Goal: Task Accomplishment & Management: Manage account settings

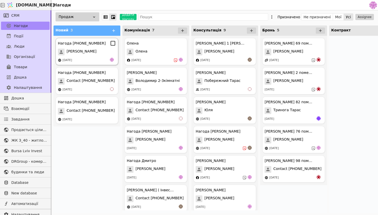
click at [93, 60] on div "[DATE]" at bounding box center [87, 60] width 58 height 5
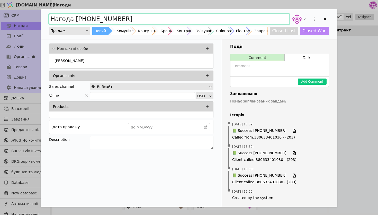
drag, startPoint x: 134, startPoint y: 18, endPoint x: 35, endPoint y: 14, distance: 98.8
click at [35, 14] on div "Нагода [PHONE_NUMBER] Продаж Новий Комунікація Консультація Бронь Контракт Очік…" at bounding box center [189, 107] width 378 height 215
type input "Інтерес по З-40"
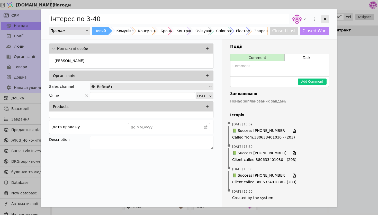
click at [327, 21] on div "Add Opportunity" at bounding box center [325, 19] width 8 height 8
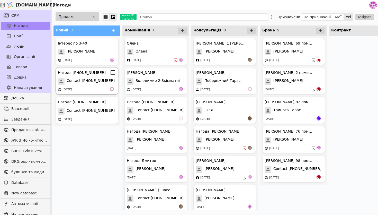
click at [90, 80] on span "Contact [PHONE_NUMBER]" at bounding box center [91, 81] width 48 height 7
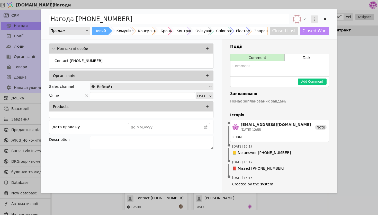
click at [313, 19] on icon "Add Opportunity" at bounding box center [314, 19] width 5 height 5
click at [283, 37] on div "Видалити" at bounding box center [287, 35] width 59 height 7
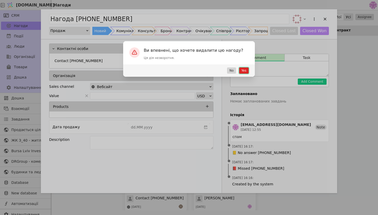
click at [246, 70] on button "Yes" at bounding box center [244, 70] width 10 height 6
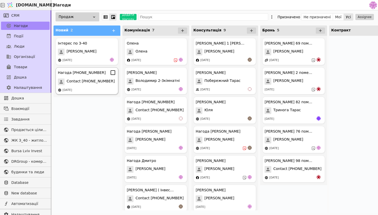
click at [77, 86] on div "Нагода [PHONE_NUMBER] Contact [PHONE_NUMBER] [DATE]" at bounding box center [87, 80] width 63 height 27
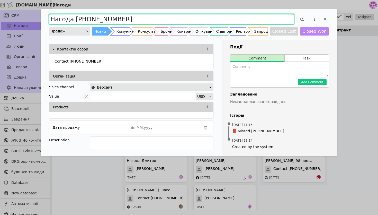
drag, startPoint x: 147, startPoint y: 19, endPoint x: 73, endPoint y: 16, distance: 74.1
click at [73, 16] on input "Нагода [PHONE_NUMBER]" at bounding box center [171, 19] width 245 height 10
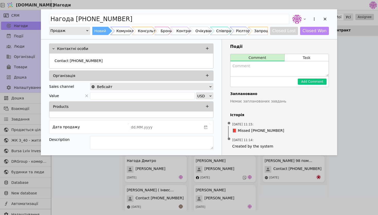
click at [255, 69] on textarea "Add Opportunity" at bounding box center [279, 68] width 98 height 15
type textarea "спам"
click at [308, 82] on button "Add Comment" at bounding box center [312, 81] width 29 height 6
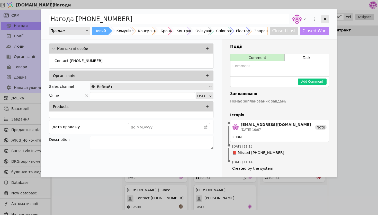
click at [325, 17] on icon "Add Opportunity" at bounding box center [325, 19] width 5 height 5
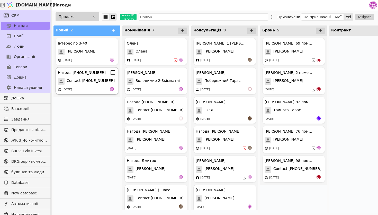
click at [72, 88] on div "[DATE]" at bounding box center [67, 89] width 10 height 4
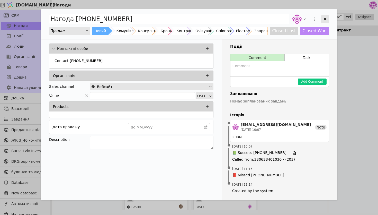
click at [326, 17] on icon "Add Opportunity" at bounding box center [325, 19] width 5 height 5
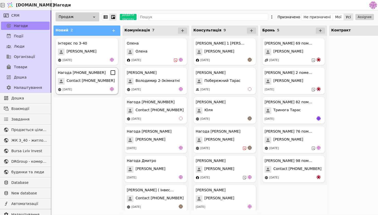
click at [89, 82] on span "Contact [PHONE_NUMBER]" at bounding box center [91, 81] width 48 height 7
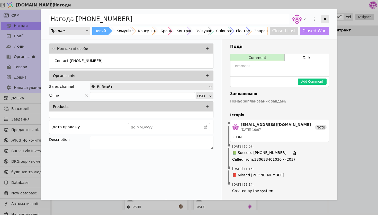
click at [327, 16] on div "Add Opportunity" at bounding box center [325, 19] width 8 height 8
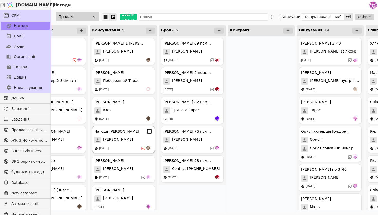
scroll to position [0, 83]
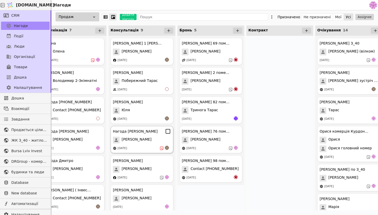
click at [158, 148] on div "[DATE]" at bounding box center [142, 148] width 58 height 5
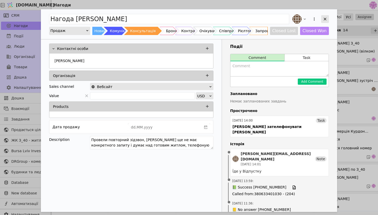
click at [327, 20] on div "Add Opportunity" at bounding box center [325, 19] width 8 height 8
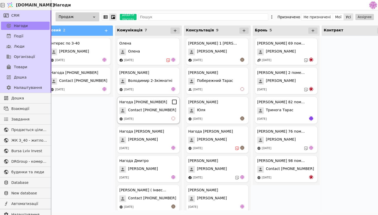
scroll to position [0, 9]
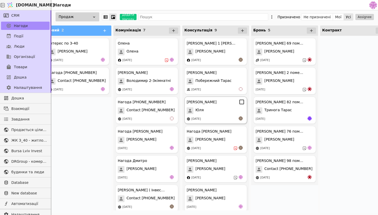
click at [197, 116] on div "[PERSON_NAME] [PERSON_NAME] [DATE]" at bounding box center [215, 109] width 63 height 27
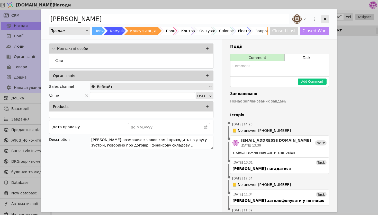
click at [326, 18] on icon "Add Opportunity" at bounding box center [325, 19] width 5 height 5
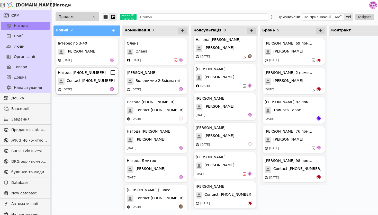
click at [103, 82] on span "Contact [PHONE_NUMBER]" at bounding box center [91, 81] width 48 height 7
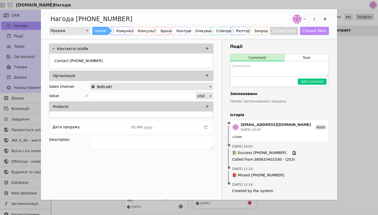
click at [310, 17] on div "Add Opportunity" at bounding box center [314, 18] width 9 height 9
click at [312, 18] on button "Add Opportunity" at bounding box center [314, 18] width 7 height 7
click at [293, 36] on div "Видалити" at bounding box center [287, 35] width 59 height 7
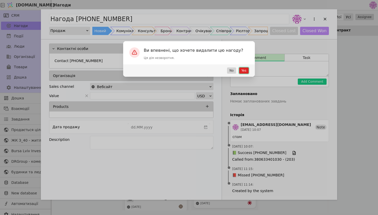
click at [245, 69] on button "Yes" at bounding box center [244, 70] width 10 height 6
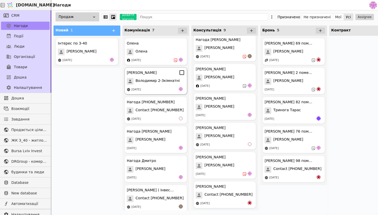
click at [161, 89] on div "[DATE]" at bounding box center [156, 89] width 58 height 5
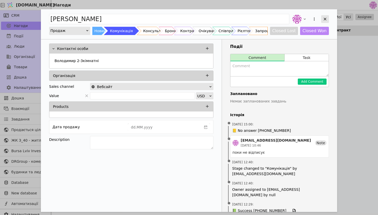
click at [325, 17] on icon "Add Opportunity" at bounding box center [325, 19] width 5 height 5
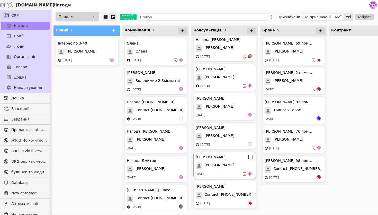
click at [213, 170] on div "[PERSON_NAME] [PERSON_NAME] [DATE]" at bounding box center [224, 164] width 63 height 27
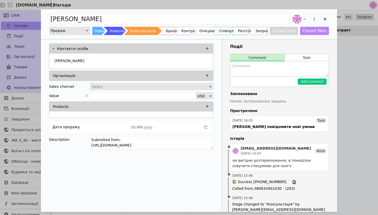
click at [329, 14] on div "Add Opportunity" at bounding box center [310, 18] width 38 height 11
click at [325, 18] on icon "Add Opportunity" at bounding box center [325, 19] width 5 height 5
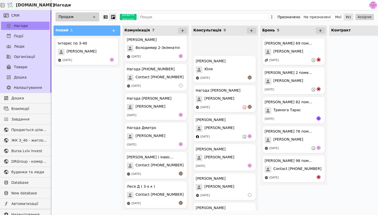
scroll to position [92, 0]
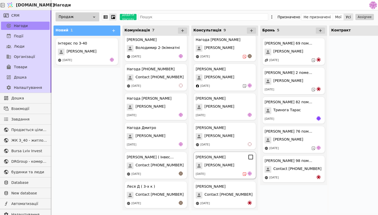
click at [210, 161] on div "[PERSON_NAME] [PERSON_NAME] [DATE]" at bounding box center [224, 164] width 63 height 27
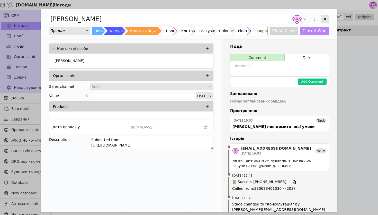
click at [325, 17] on icon "Add Opportunity" at bounding box center [325, 19] width 5 height 5
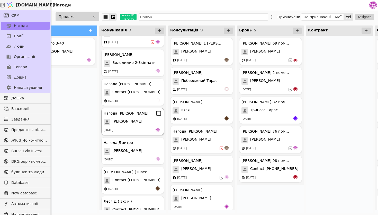
scroll to position [33, 0]
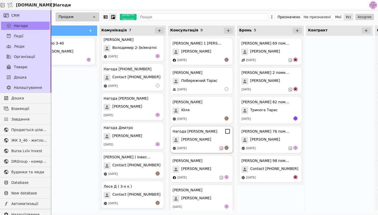
click at [187, 150] on div "[DATE]" at bounding box center [182, 148] width 10 height 4
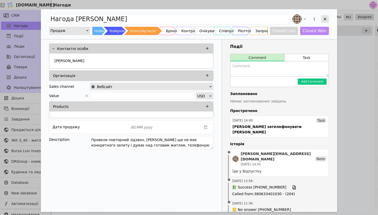
click at [326, 15] on div "Add Opportunity" at bounding box center [325, 19] width 8 height 8
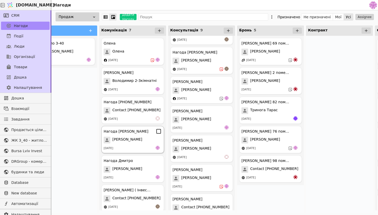
scroll to position [33, 0]
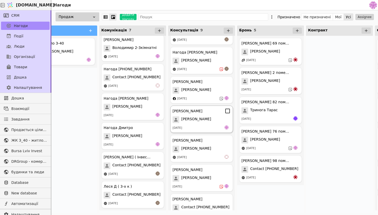
click at [198, 122] on div "[PERSON_NAME]" at bounding box center [202, 119] width 58 height 7
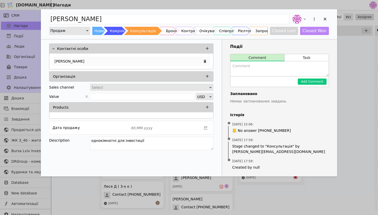
click at [73, 60] on div "[PERSON_NAME]" at bounding box center [131, 61] width 158 height 9
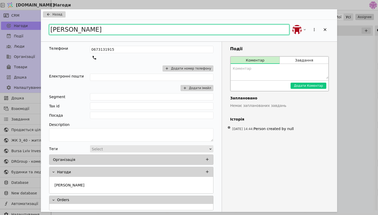
drag, startPoint x: 94, startPoint y: 27, endPoint x: 35, endPoint y: 26, distance: 58.4
click at [35, 26] on div "Назад [PERSON_NAME] Телефони 0673131915 Додати номер телефону Електронні пошти …" at bounding box center [189, 107] width 378 height 215
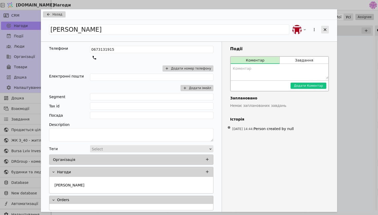
click at [324, 31] on icon "Add Opportunity" at bounding box center [325, 29] width 3 height 3
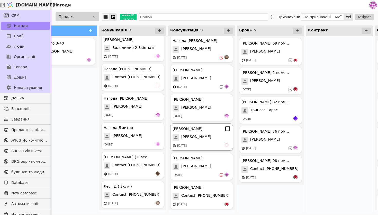
scroll to position [92, 0]
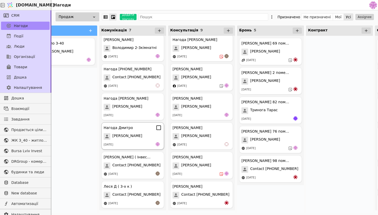
click at [136, 135] on div "[PERSON_NAME]" at bounding box center [133, 136] width 58 height 7
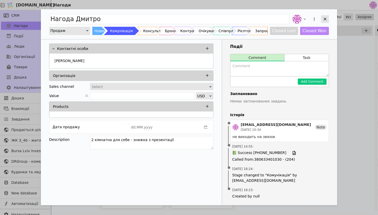
click at [326, 18] on icon "Add Opportunity" at bounding box center [325, 19] width 3 height 3
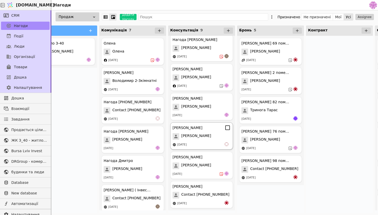
click at [180, 137] on div "[PERSON_NAME]" at bounding box center [202, 136] width 58 height 7
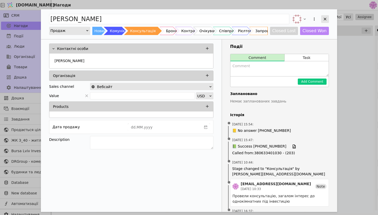
click at [326, 19] on icon "Add Opportunity" at bounding box center [325, 19] width 5 height 5
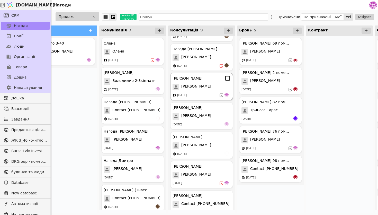
scroll to position [81, 0]
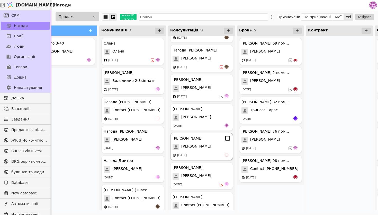
click at [206, 145] on div "[PERSON_NAME]" at bounding box center [202, 146] width 58 height 7
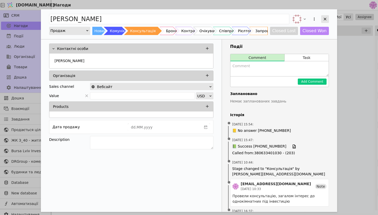
click at [322, 16] on div "Add Opportunity" at bounding box center [325, 19] width 8 height 8
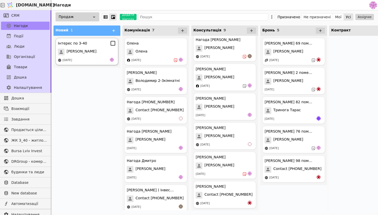
click at [94, 49] on div "[PERSON_NAME]" at bounding box center [87, 52] width 58 height 7
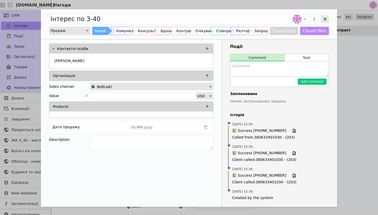
click at [324, 21] on icon "Add Opportunity" at bounding box center [325, 19] width 5 height 5
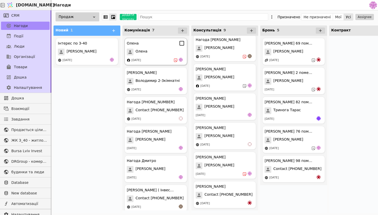
click at [166, 59] on div "[DATE]" at bounding box center [156, 60] width 58 height 5
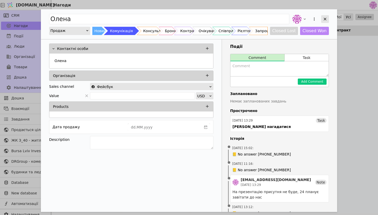
click at [325, 17] on icon "Add Opportunity" at bounding box center [325, 19] width 5 height 5
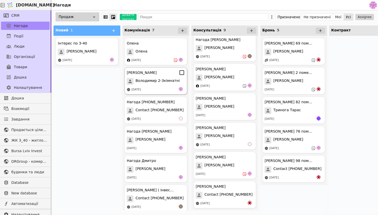
click at [168, 80] on span "Володимир 2-3кімнатні" at bounding box center [158, 81] width 44 height 7
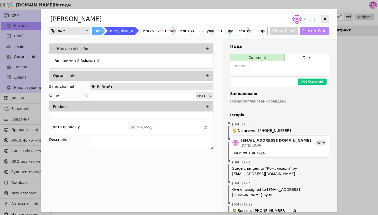
click at [323, 20] on icon "Add Opportunity" at bounding box center [325, 19] width 5 height 5
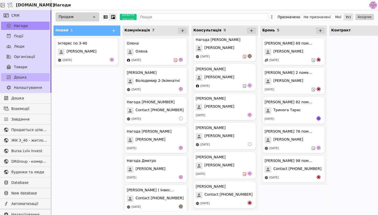
click at [35, 77] on link "Дошка" at bounding box center [25, 77] width 49 height 8
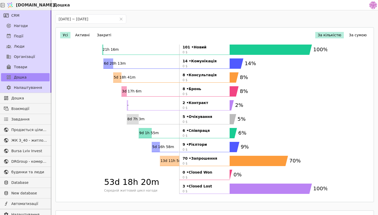
scroll to position [12, 0]
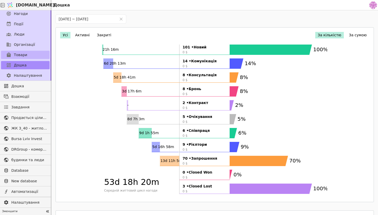
click at [32, 51] on link "Товари" at bounding box center [25, 55] width 49 height 8
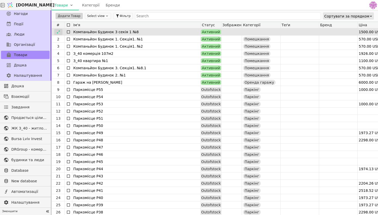
click at [58, 32] on icon at bounding box center [59, 32] width 4 height 4
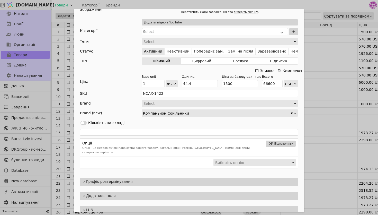
scroll to position [69, 0]
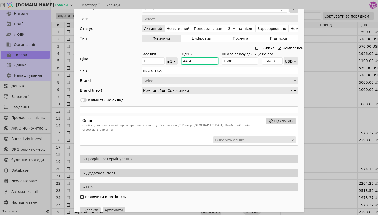
drag, startPoint x: 200, startPoint y: 63, endPoint x: 176, endPoint y: 62, distance: 23.9
click at [176, 62] on div "Base unit 1 m2 Одиниці 44.4 Ціна за базову одиницю 1500 Всього 66600 USD" at bounding box center [220, 58] width 156 height 13
type input "3"
type input "4500"
type input "36"
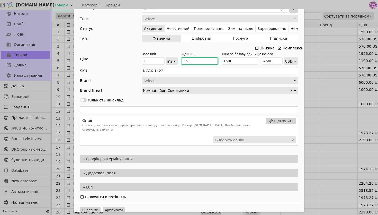
type input "54000"
type input "36ю"
type input "NaN"
type input "36"
type input "54000"
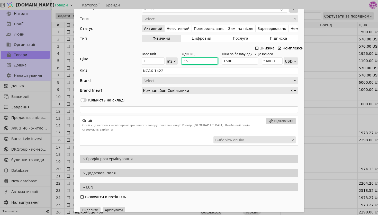
type input "36.6"
type input "54900"
type input "36.66"
type input "54989.99999999999"
type input "36.66"
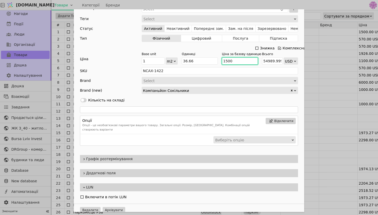
click at [242, 60] on input "1500" at bounding box center [240, 60] width 36 height 7
type input "150"
type input "5498.999999999999"
type input "15"
type input "549.9"
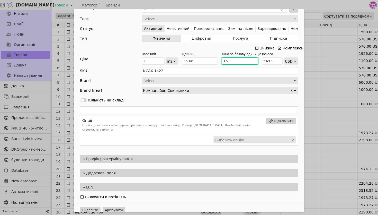
type input "1"
type input "36.66"
type input "14"
type input "513.24"
type input "145"
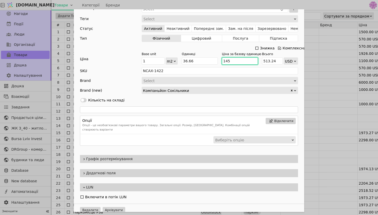
type input "5315.7"
type input "1450"
type input "53156.99999999999"
type input "1450"
click at [256, 108] on div "Add Opportunity" at bounding box center [189, 109] width 218 height 7
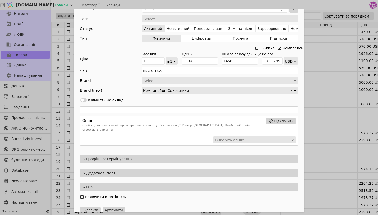
scroll to position [0, 0]
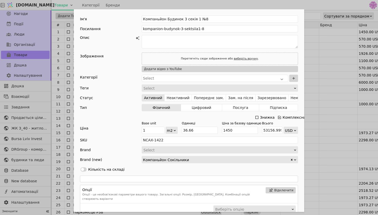
click at [339, 58] on div "Ім'я Компаньйон Будинок 3 секія 1 №8 Посилання kompanion-budynok-3-sektsiia1-8 …" at bounding box center [189, 107] width 378 height 215
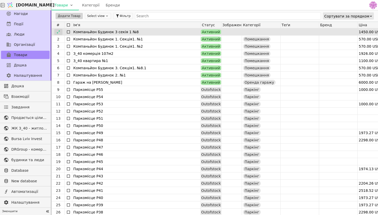
click at [57, 31] on icon at bounding box center [59, 32] width 4 height 4
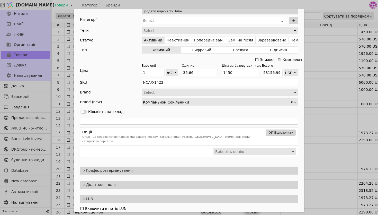
scroll to position [69, 0]
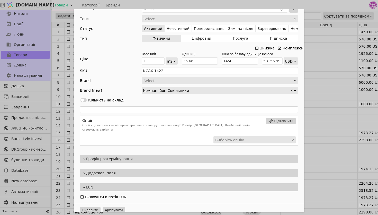
click at [105, 156] on span "Графік розтермінування" at bounding box center [191, 158] width 210 height 5
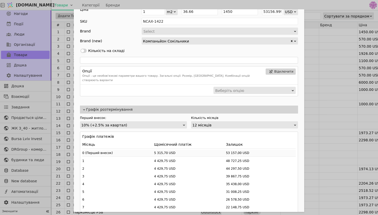
scroll to position [123, 0]
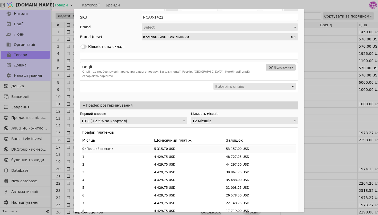
click at [154, 117] on div "10% (+2.5% за квартал)" at bounding box center [131, 120] width 101 height 7
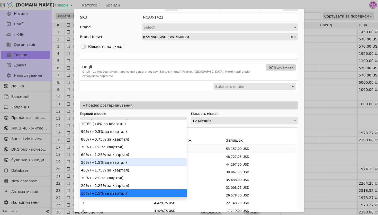
click at [118, 165] on div "50% (+1.5% за квартал)" at bounding box center [133, 162] width 106 height 8
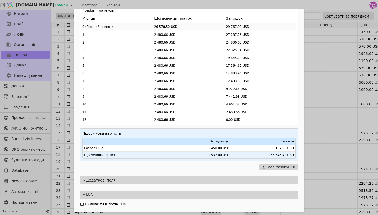
scroll to position [252, 0]
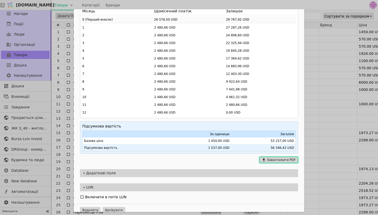
click at [271, 157] on button "Завантажити PDF" at bounding box center [278, 160] width 39 height 6
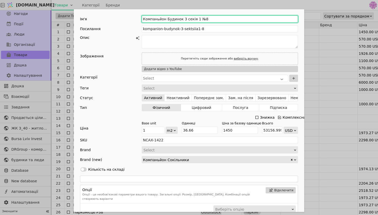
drag, startPoint x: 223, startPoint y: 18, endPoint x: 130, endPoint y: 12, distance: 92.5
click at [130, 12] on div "Ім'я Компаньйон Будинок 3 секія 1 №8 Посилання kompanion-budynok-3-sektsiia1-8 …" at bounding box center [189, 115] width 230 height 212
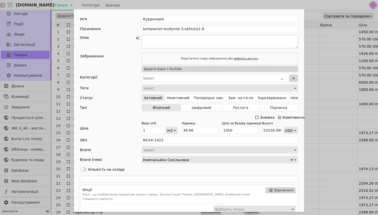
click at [178, 48] on textarea "Add Opportunity" at bounding box center [220, 41] width 156 height 13
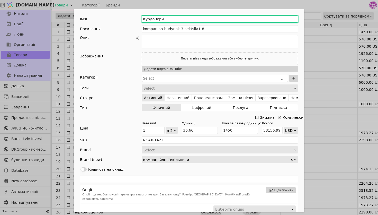
click at [179, 22] on input "Курдонери" at bounding box center [220, 18] width 156 height 7
type input "[PERSON_NAME], 71 помешкання"
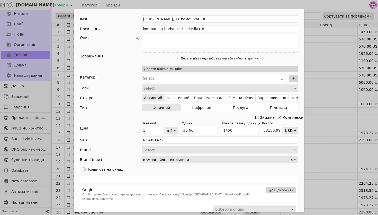
click at [326, 33] on div "Ім'я [PERSON_NAME], 71 помешкання Посилання kompanion-budynok-3-sektsiia1-8 Опи…" at bounding box center [189, 107] width 378 height 215
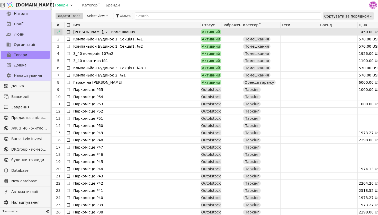
click at [58, 32] on icon at bounding box center [58, 31] width 3 height 3
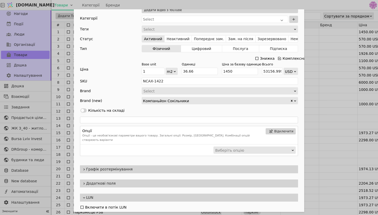
scroll to position [69, 0]
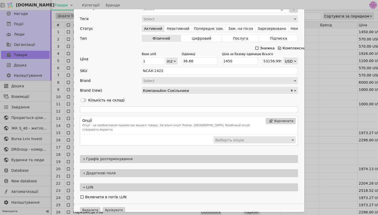
click at [118, 156] on span "Графік розтермінування" at bounding box center [191, 158] width 210 height 5
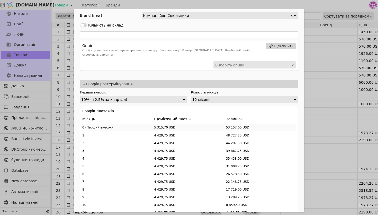
scroll to position [141, 0]
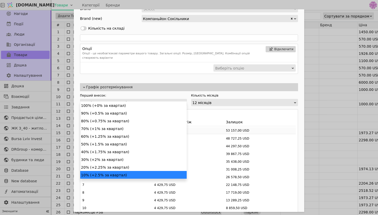
click at [172, 99] on div "10% (+2.5% за квартал)" at bounding box center [131, 102] width 101 height 7
click at [120, 146] on div "50% (+1.5% за квартал)" at bounding box center [133, 144] width 106 height 8
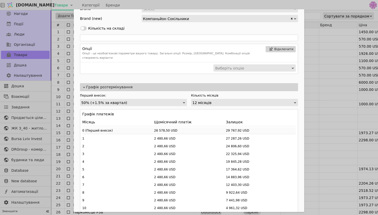
scroll to position [252, 0]
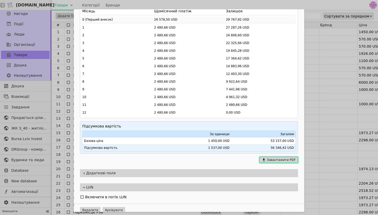
click at [274, 157] on button "Завантажити PDF" at bounding box center [278, 160] width 39 height 6
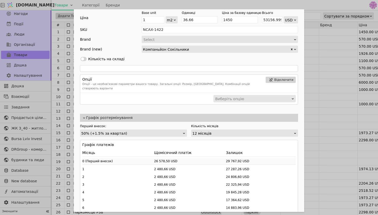
scroll to position [126, 0]
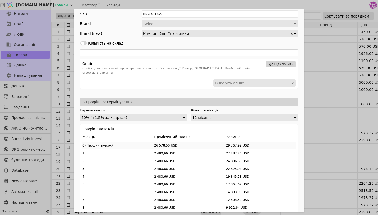
click at [333, 83] on div "Ім'я [PERSON_NAME], 71 помешкання Посилання kompanion-budynok-3-sektsiia1-8 Опи…" at bounding box center [189, 107] width 378 height 215
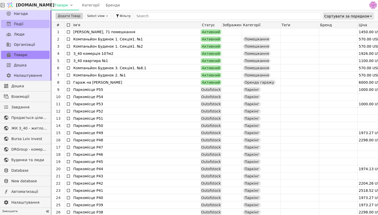
click at [16, 25] on span "Події" at bounding box center [19, 23] width 10 height 5
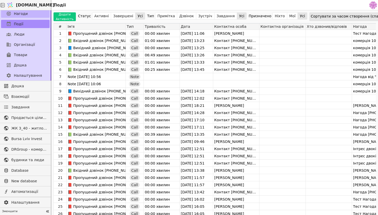
click at [33, 12] on link "Нагоди" at bounding box center [25, 14] width 49 height 8
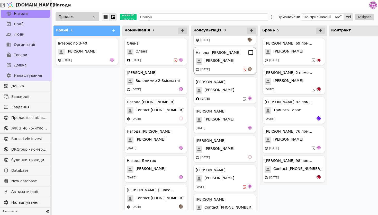
scroll to position [92, 0]
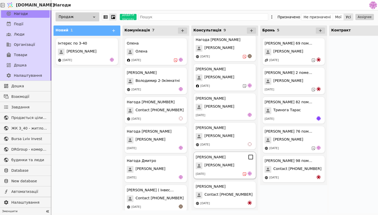
click at [212, 169] on div "[PERSON_NAME] [PERSON_NAME] [DATE]" at bounding box center [224, 164] width 63 height 27
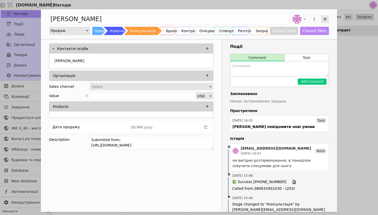
click at [326, 17] on icon "Add Opportunity" at bounding box center [325, 19] width 5 height 5
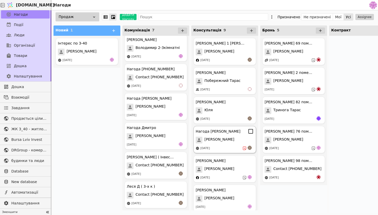
scroll to position [92, 0]
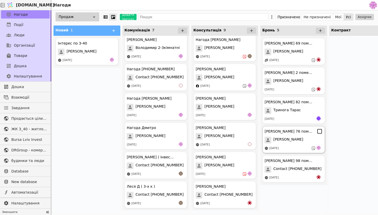
click at [291, 146] on div "[DATE]" at bounding box center [294, 148] width 58 height 5
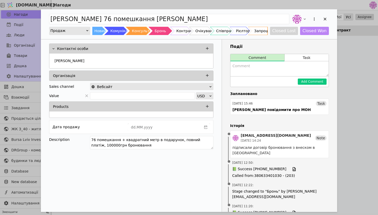
click at [240, 153] on div "підписали договір бронювання з внеском в [GEOGRAPHIC_DATA]" at bounding box center [279, 150] width 94 height 11
click at [348, 86] on div "[PERSON_NAME] 76 помешкання Курдонери Продаж Новий Комунікація Консультація Бро…" at bounding box center [189, 107] width 378 height 215
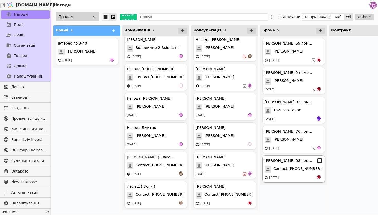
click at [279, 170] on span "Contact [PHONE_NUMBER]" at bounding box center [297, 169] width 48 height 7
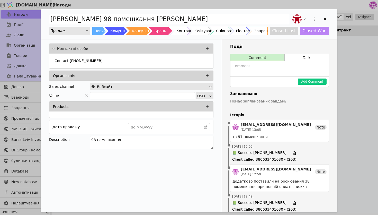
click at [354, 77] on div "[PERSON_NAME] 98 помешкання Курдонери Продаж Новий Комунікація Консультація Бро…" at bounding box center [189, 107] width 378 height 215
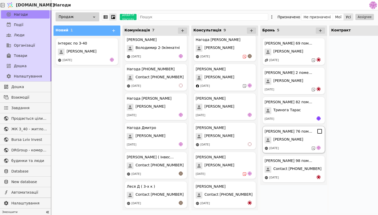
click at [296, 148] on div "[DATE]" at bounding box center [294, 148] width 58 height 5
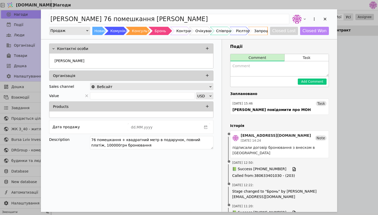
click at [374, 69] on div "[PERSON_NAME] 76 помешкання Курдонери Продаж Новий Комунікація Консультація Бро…" at bounding box center [189, 107] width 378 height 215
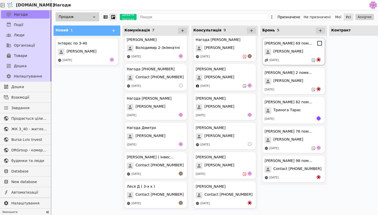
click at [305, 63] on div "[PERSON_NAME] 69 помешкання Курдонери [PERSON_NAME] [DATE]" at bounding box center [293, 51] width 63 height 27
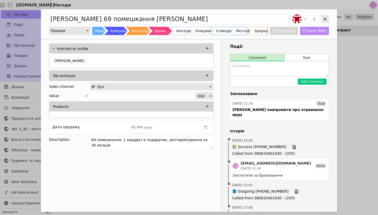
click at [324, 21] on icon "Add Opportunity" at bounding box center [325, 19] width 5 height 5
